Goal: Contribute content: Add original content to the website for others to see

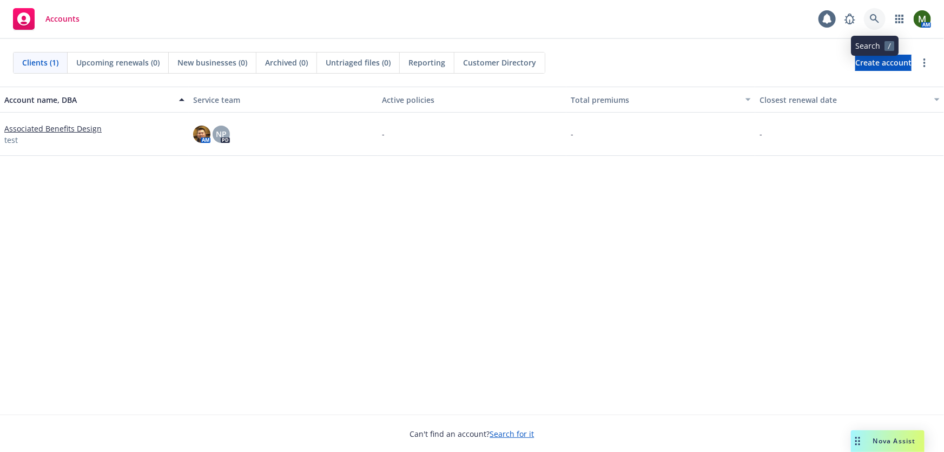
click at [878, 24] on link at bounding box center [875, 19] width 22 height 22
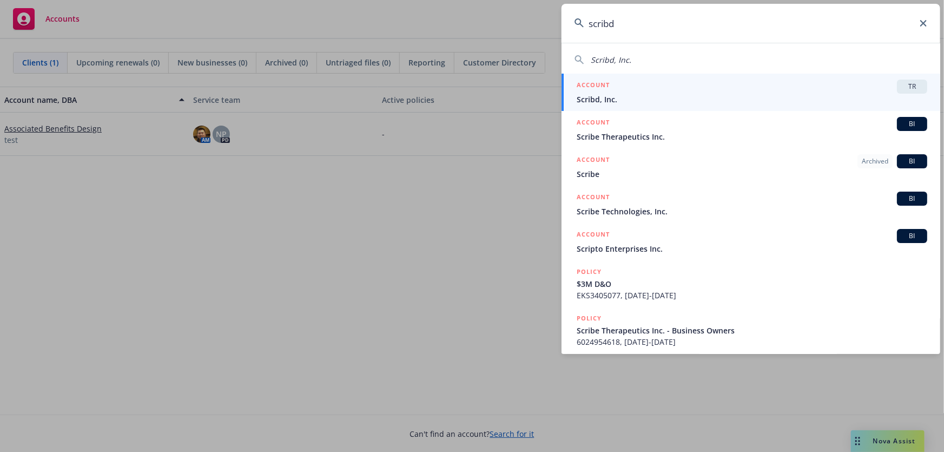
type input "scribd"
click at [717, 97] on span "Scribd, Inc." at bounding box center [752, 99] width 351 height 11
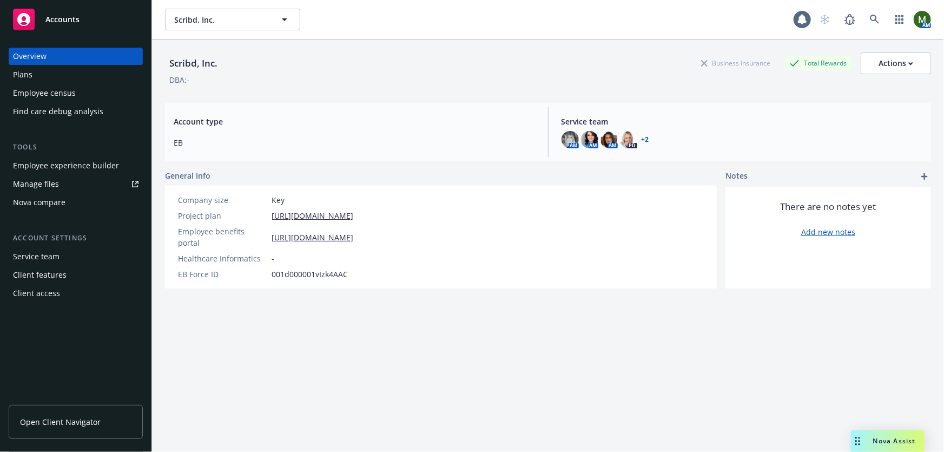
click at [84, 168] on div "Employee experience builder" at bounding box center [66, 165] width 106 height 17
click at [75, 168] on div "Employee experience builder" at bounding box center [66, 165] width 106 height 17
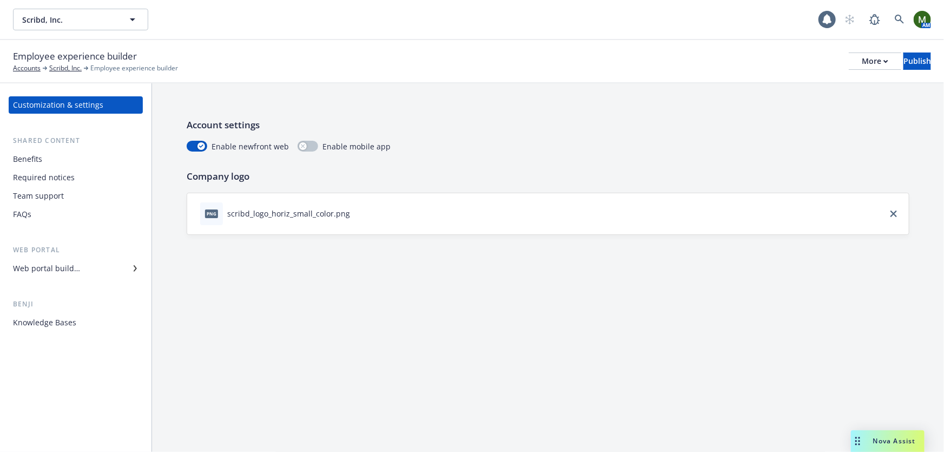
click at [70, 270] on div "Web portal builder" at bounding box center [46, 268] width 67 height 17
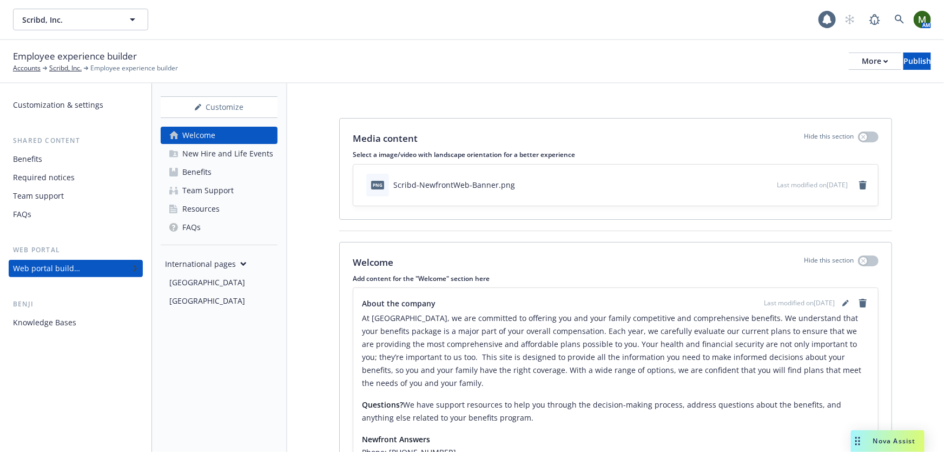
click at [192, 287] on div "Canada" at bounding box center [207, 282] width 76 height 17
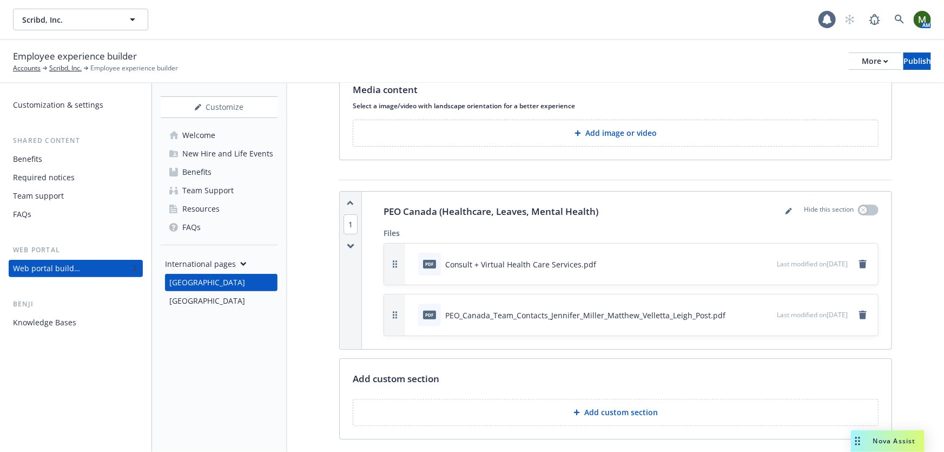
scroll to position [59, 0]
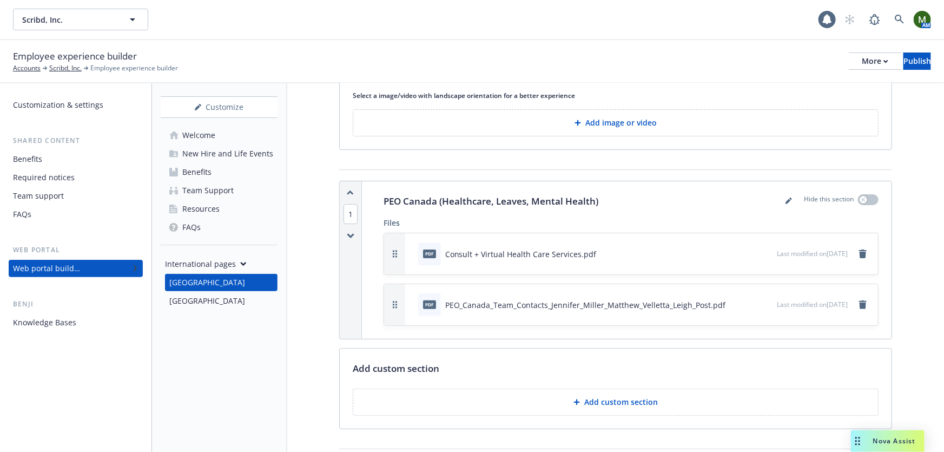
click at [627, 408] on button "Add custom section" at bounding box center [616, 402] width 526 height 27
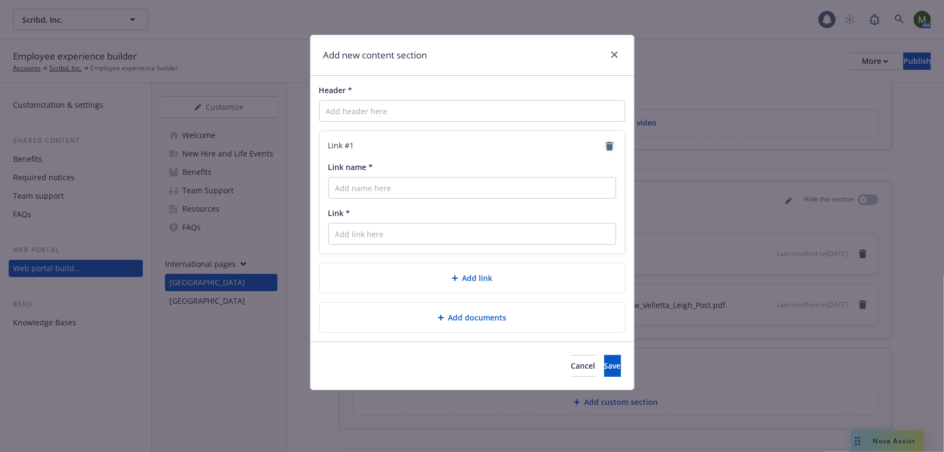
click at [610, 148] on icon "remove" at bounding box center [610, 146] width 8 height 9
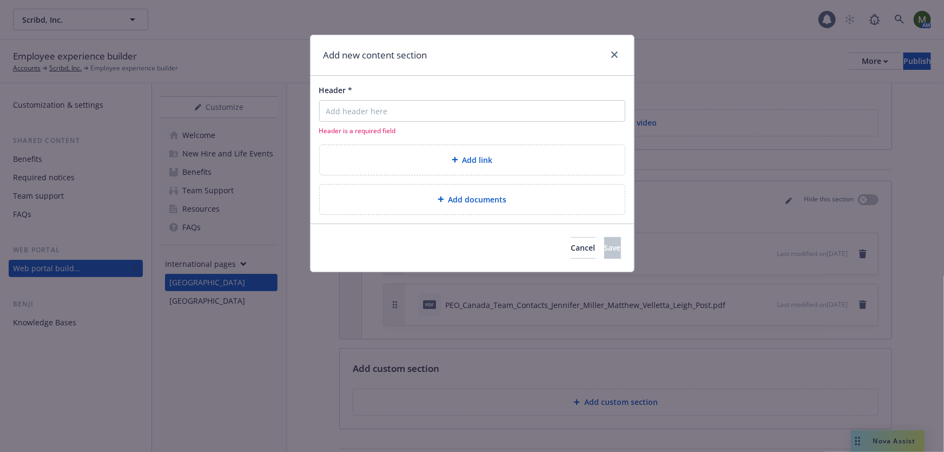
click at [465, 206] on div "Add documents" at bounding box center [472, 200] width 305 height 30
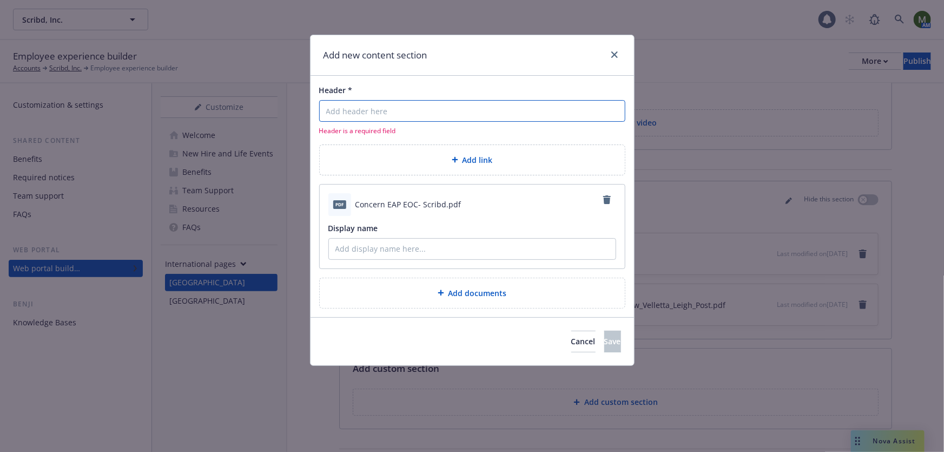
click at [475, 119] on input "Header *" at bounding box center [472, 111] width 306 height 22
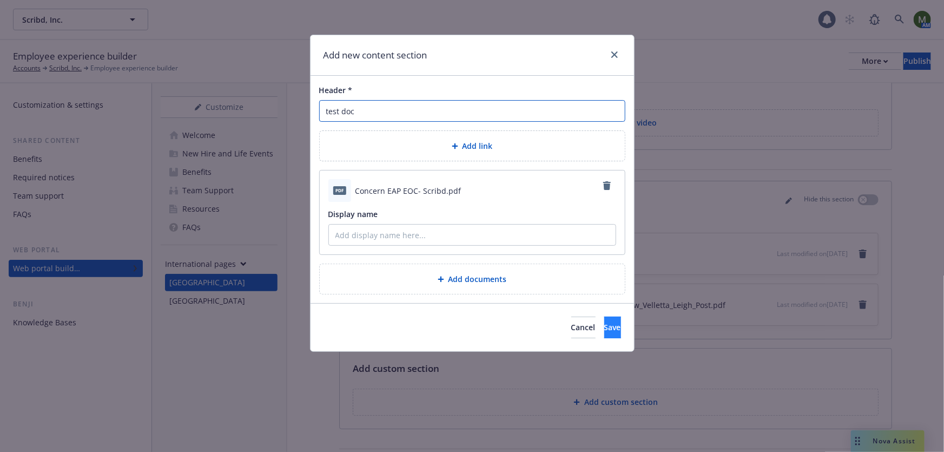
type input "test doc"
click at [604, 325] on span "Save" at bounding box center [612, 327] width 17 height 10
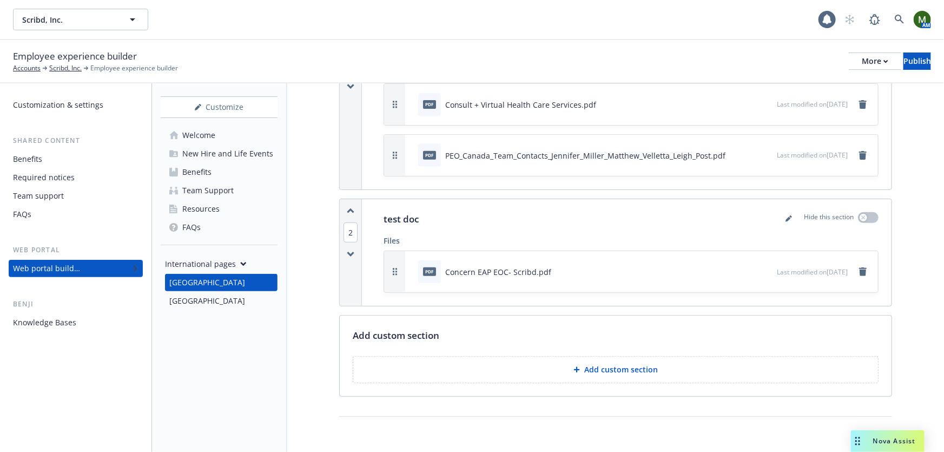
scroll to position [175, 0]
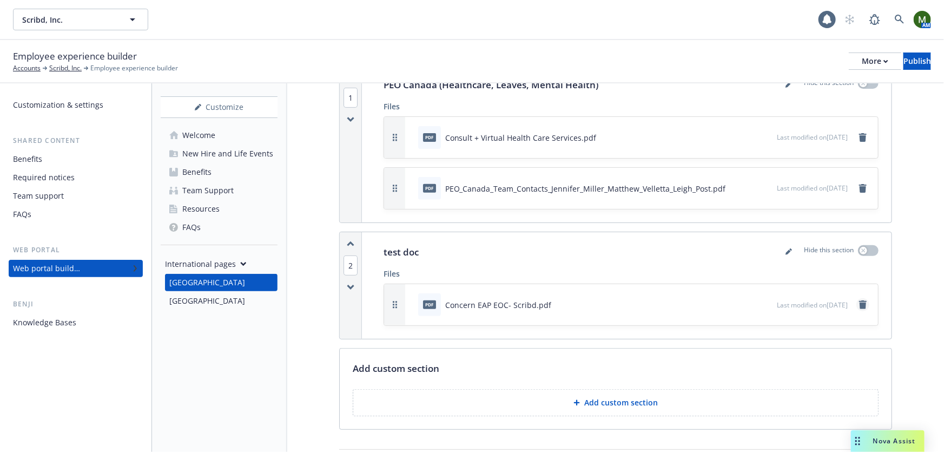
click at [859, 303] on icon "remove" at bounding box center [863, 304] width 8 height 9
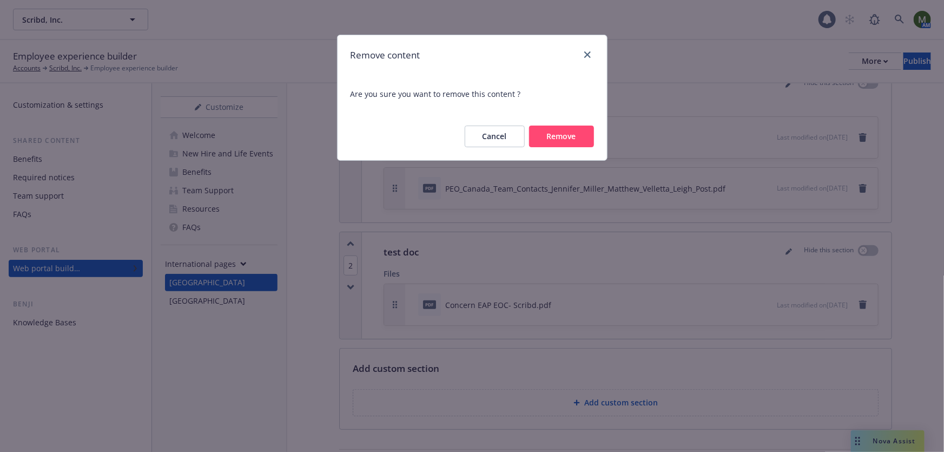
click at [562, 136] on button "Remove" at bounding box center [561, 137] width 65 height 22
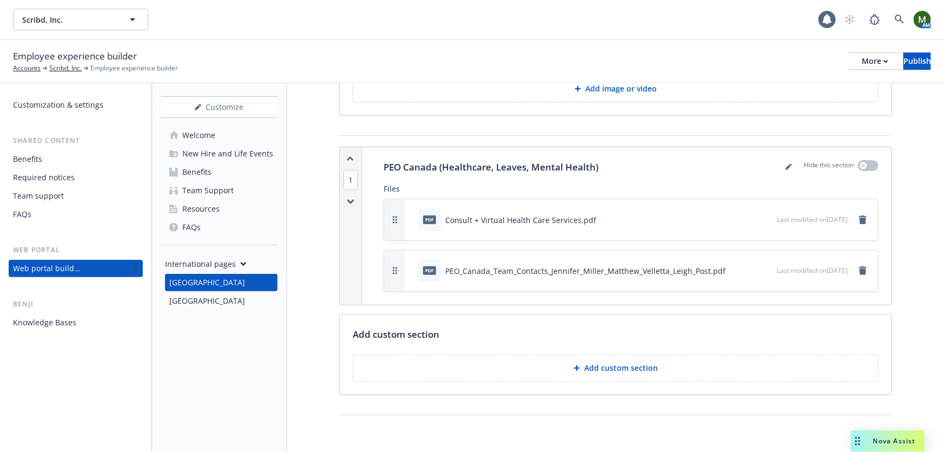
scroll to position [92, 0]
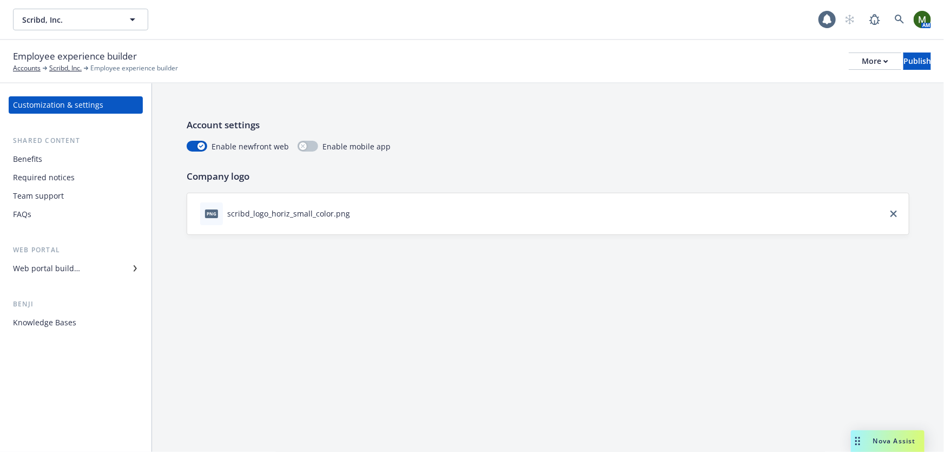
click at [65, 163] on div "Benefits" at bounding box center [76, 158] width 126 height 17
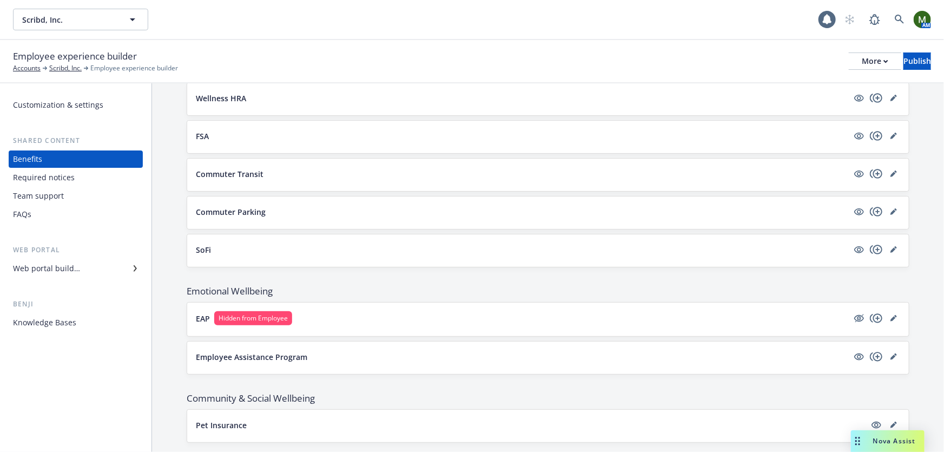
scroll to position [1098, 0]
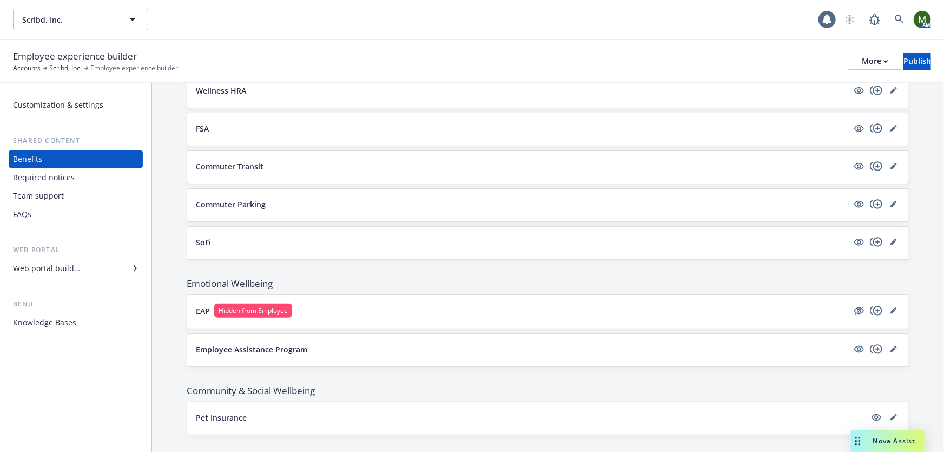
scroll to position [1098, 0]
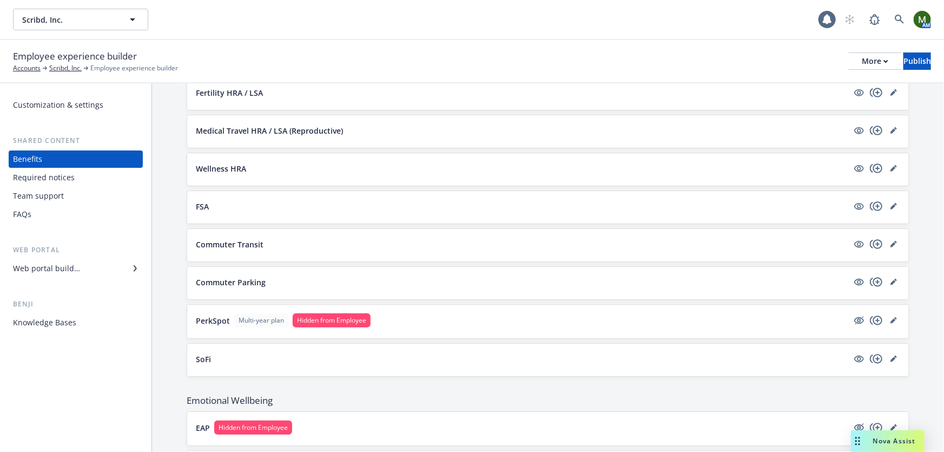
scroll to position [1005, 0]
